Goal: Transaction & Acquisition: Purchase product/service

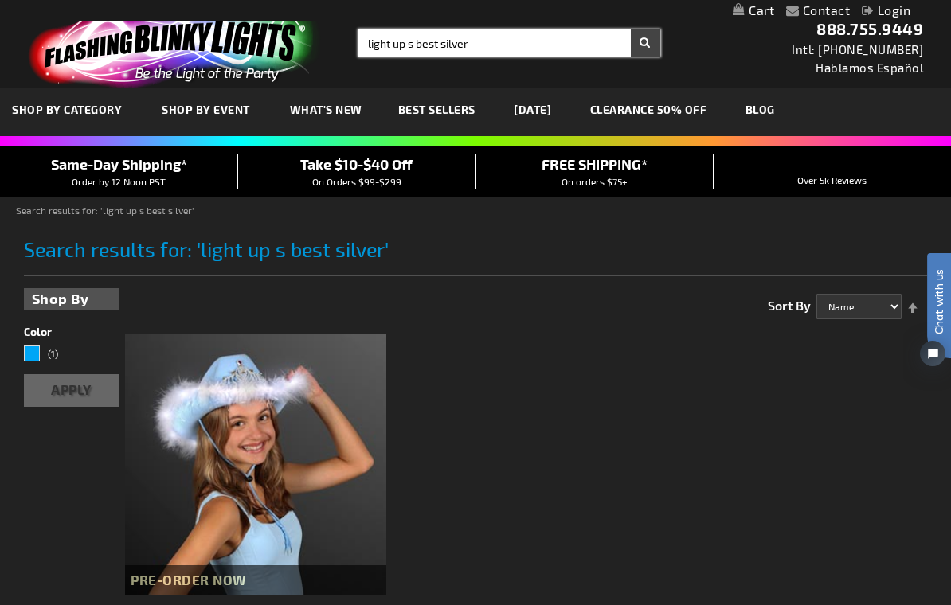
click at [450, 41] on input "light up s best silver" at bounding box center [509, 42] width 302 height 27
type input "light up white wands"
click at [645, 43] on button "Search" at bounding box center [645, 42] width 29 height 27
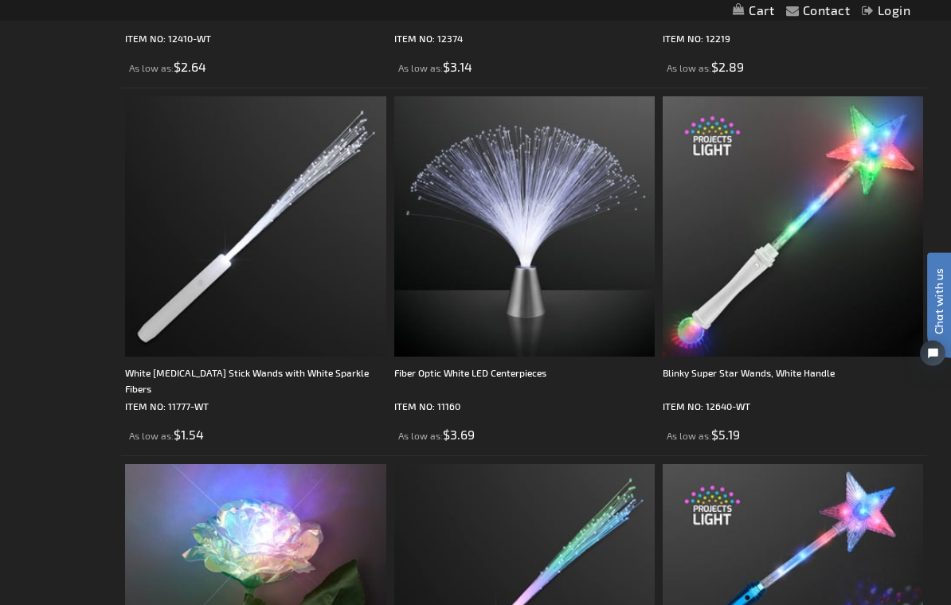
scroll to position [1343, 0]
click at [301, 261] on img at bounding box center [255, 226] width 260 height 260
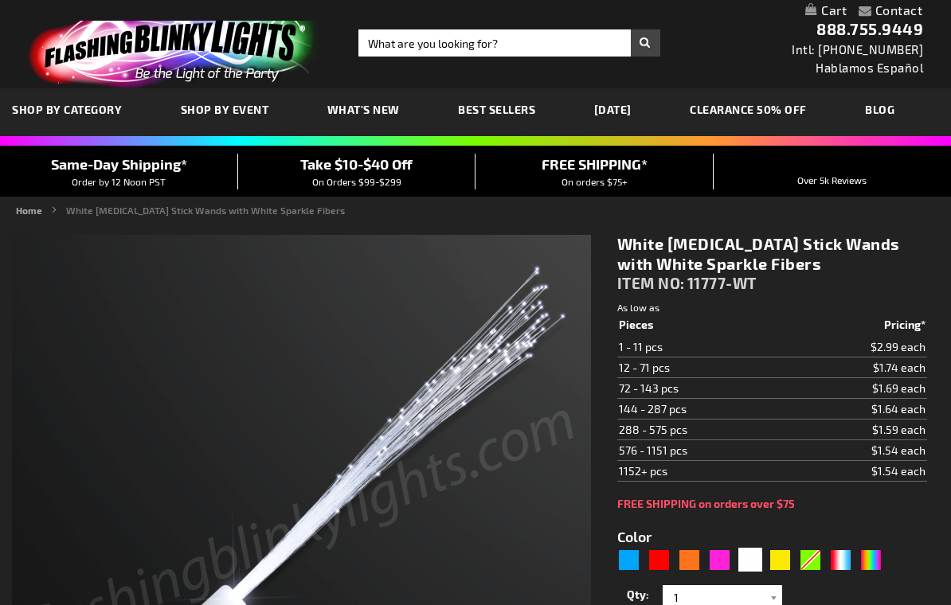
type input "5646"
